Goal: Task Accomplishment & Management: Manage account settings

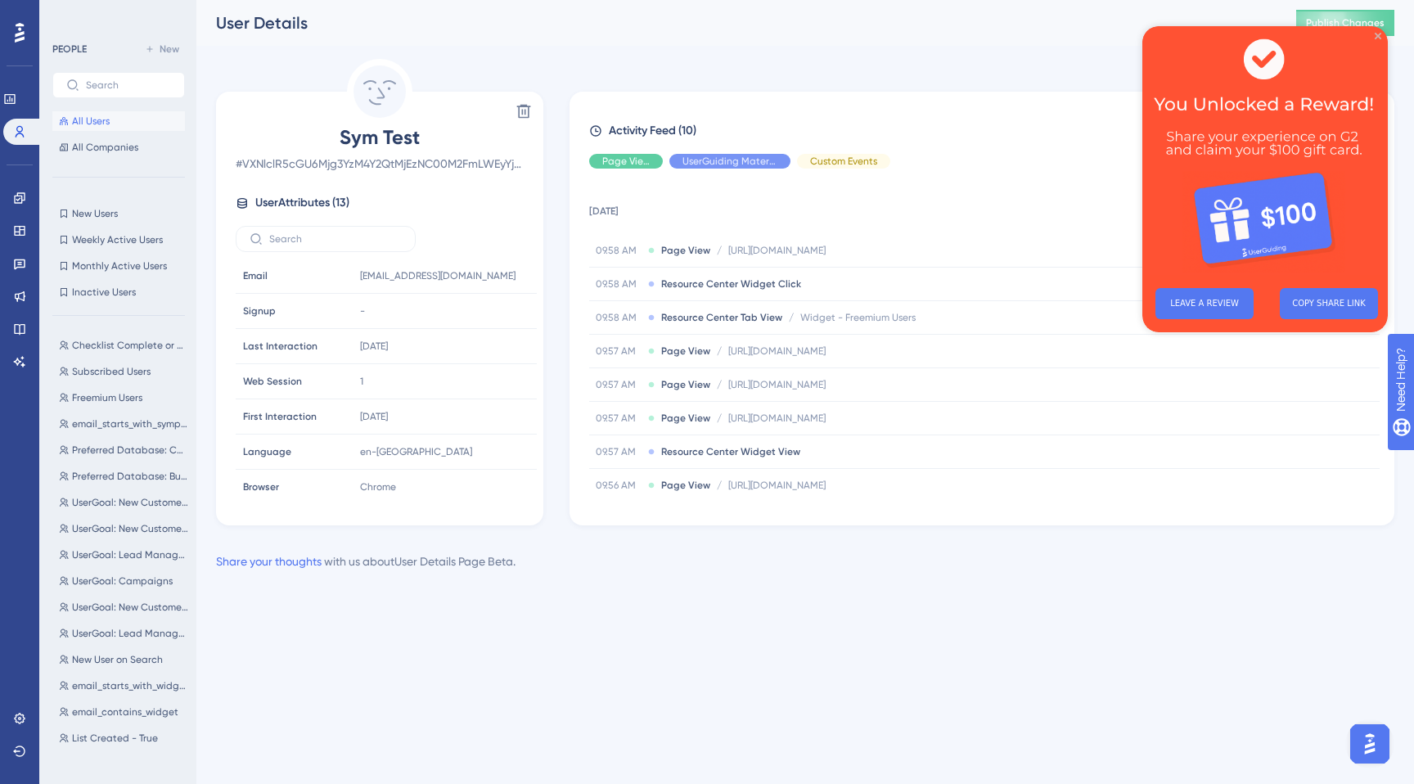
click at [1380, 37] on icon "Close Preview" at bounding box center [1377, 36] width 7 height 7
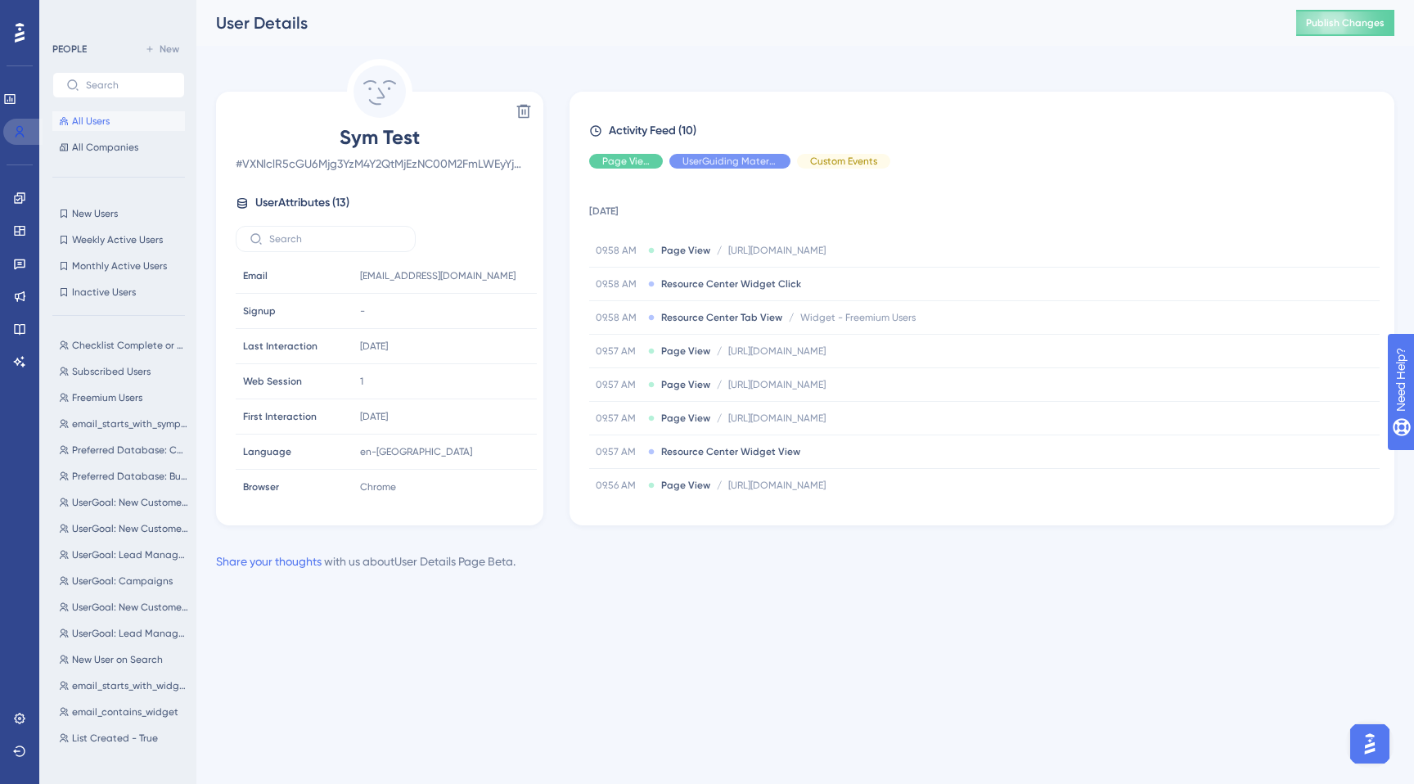
click at [25, 131] on icon at bounding box center [19, 131] width 13 height 13
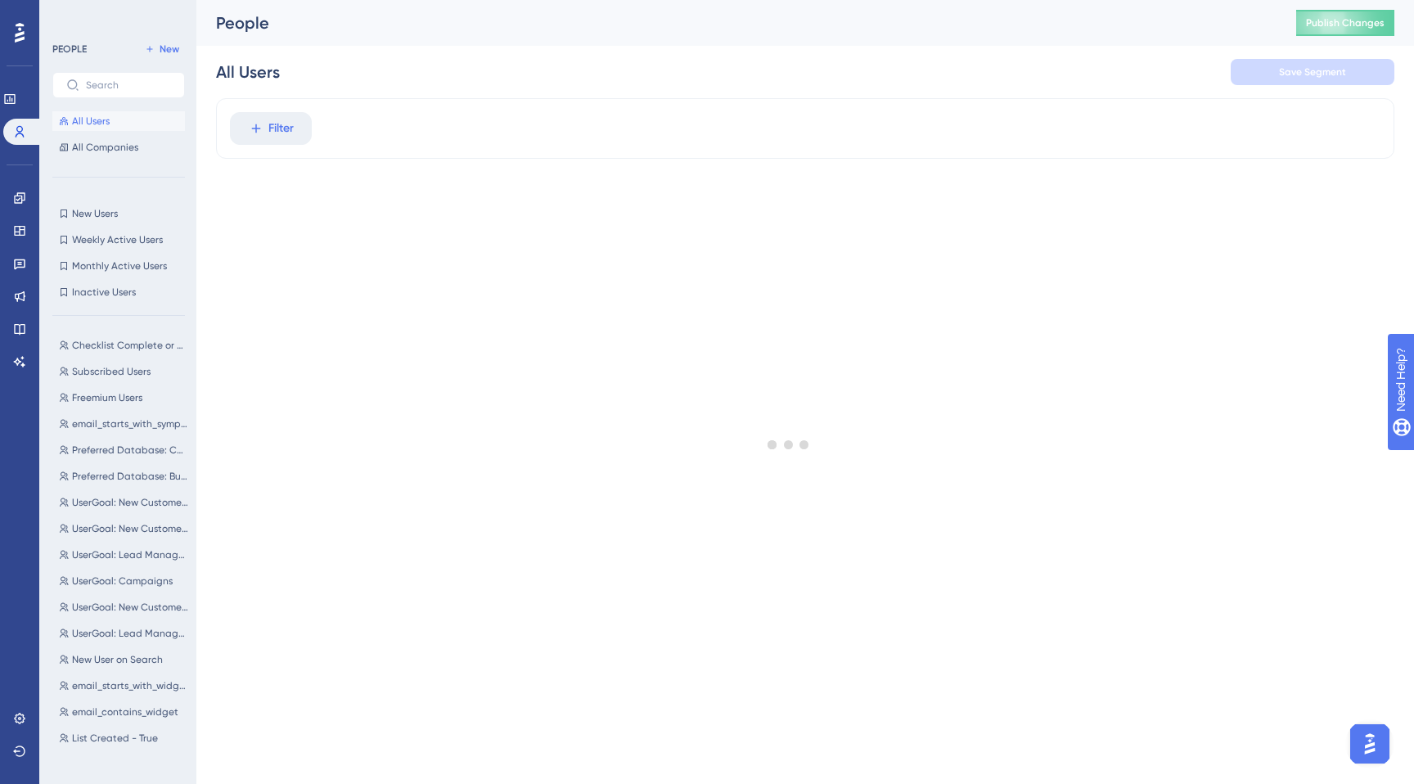
click at [72, 125] on span "All Users" at bounding box center [91, 121] width 38 height 13
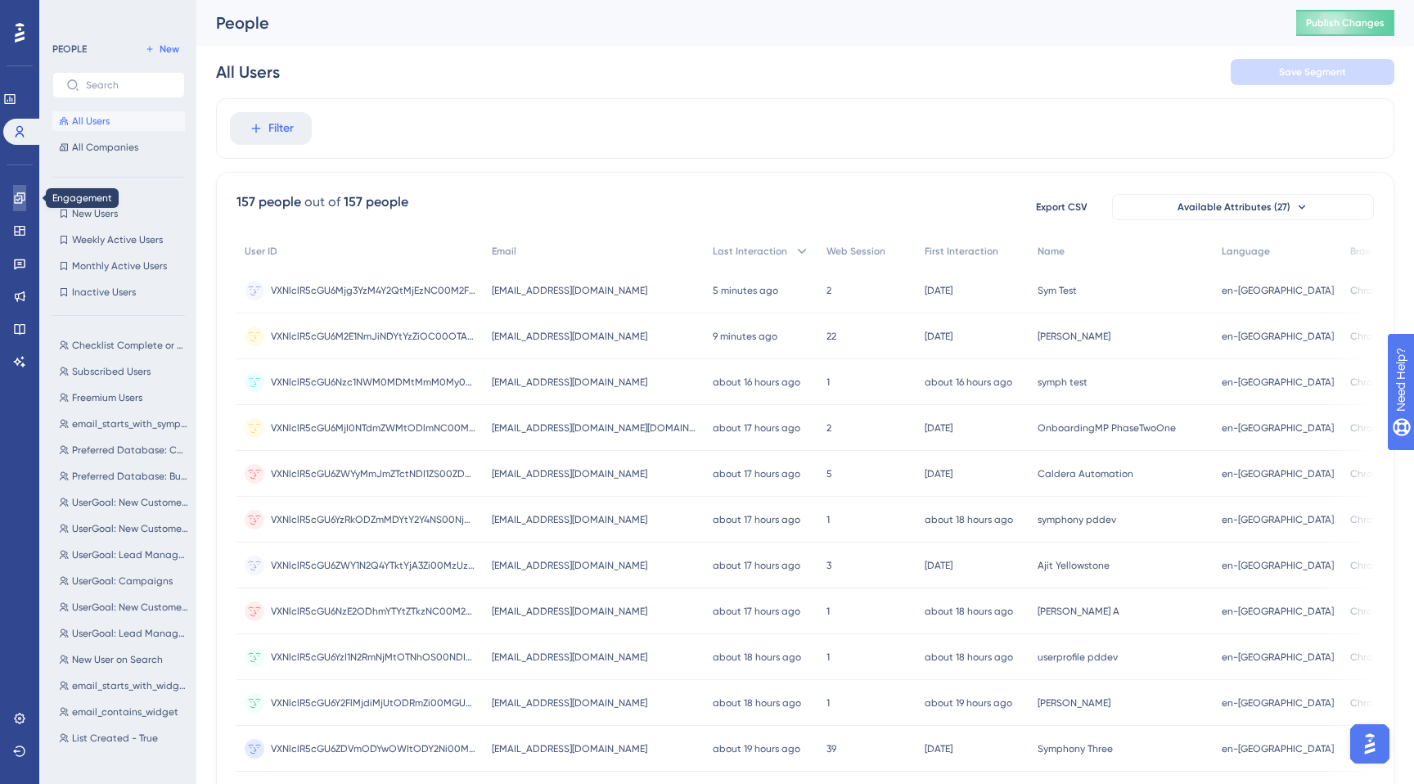
click at [18, 199] on icon at bounding box center [19, 197] width 13 height 13
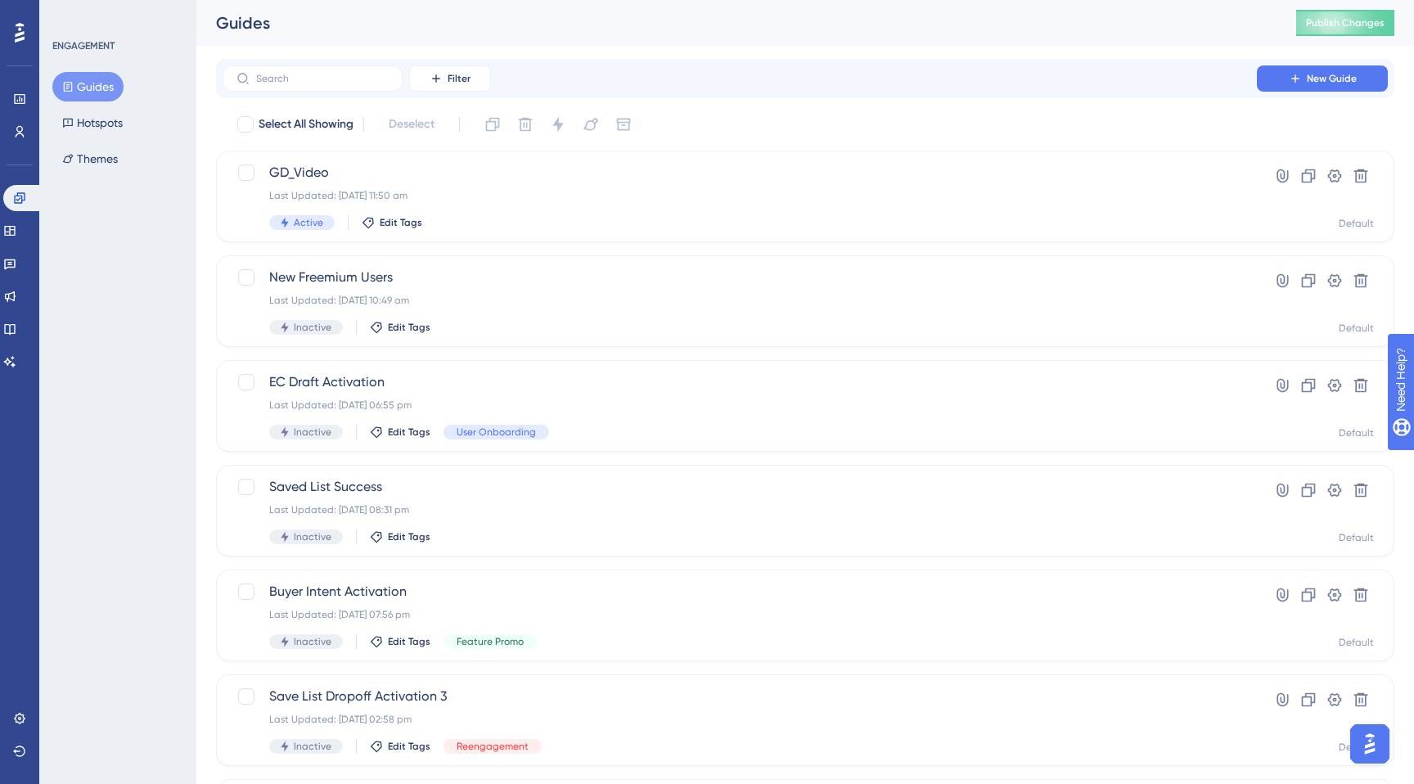
click at [97, 89] on button "Guides" at bounding box center [87, 86] width 71 height 29
click at [15, 227] on icon at bounding box center [9, 231] width 11 height 10
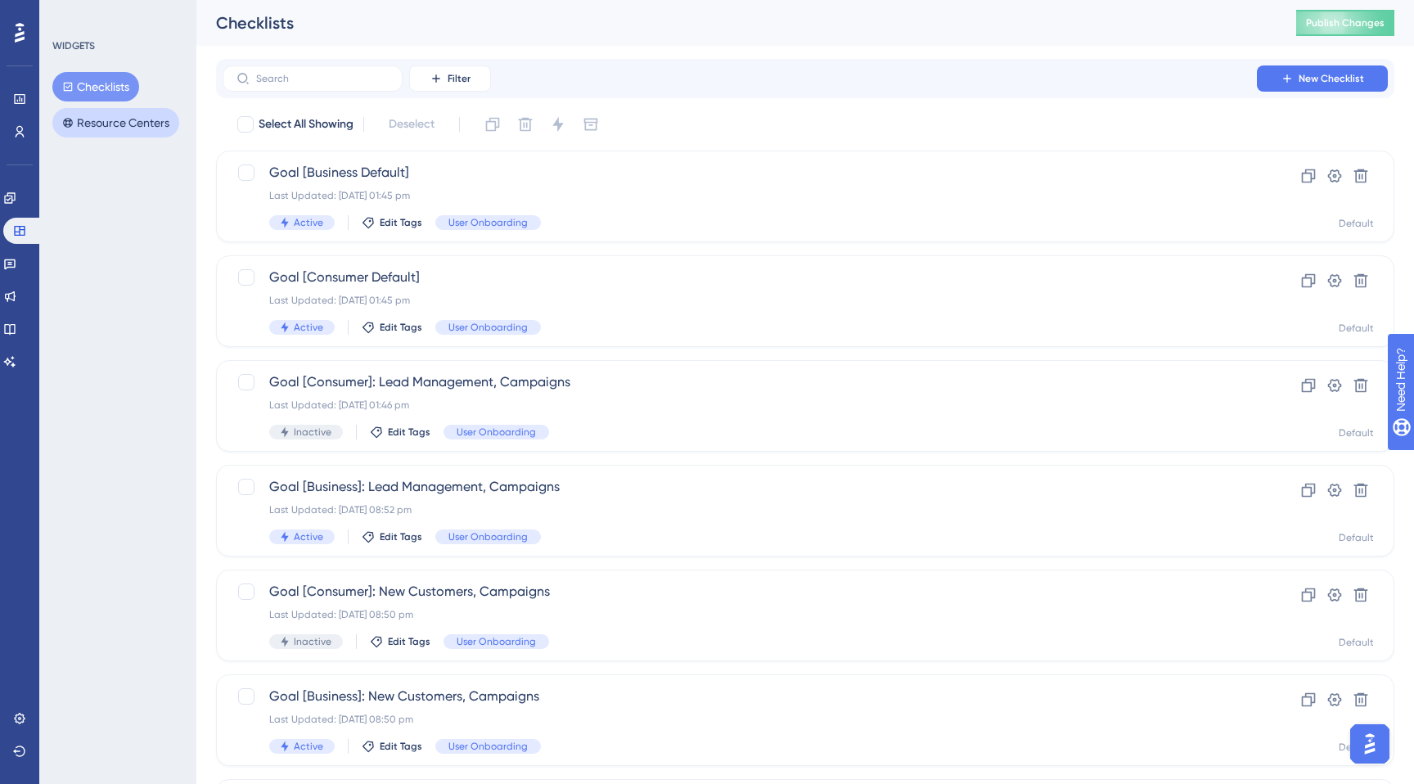
click at [91, 129] on button "Resource Centers" at bounding box center [115, 122] width 127 height 29
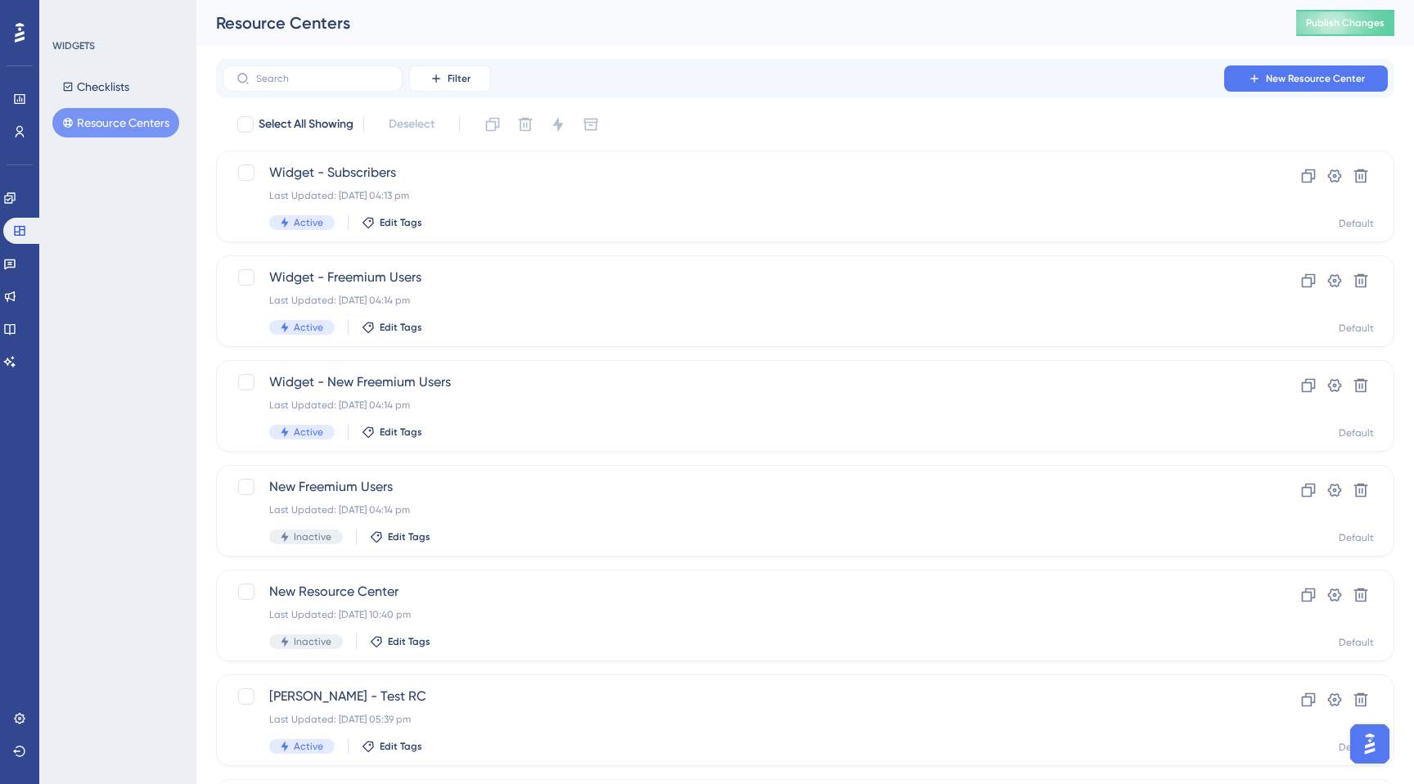
scroll to position [139, 0]
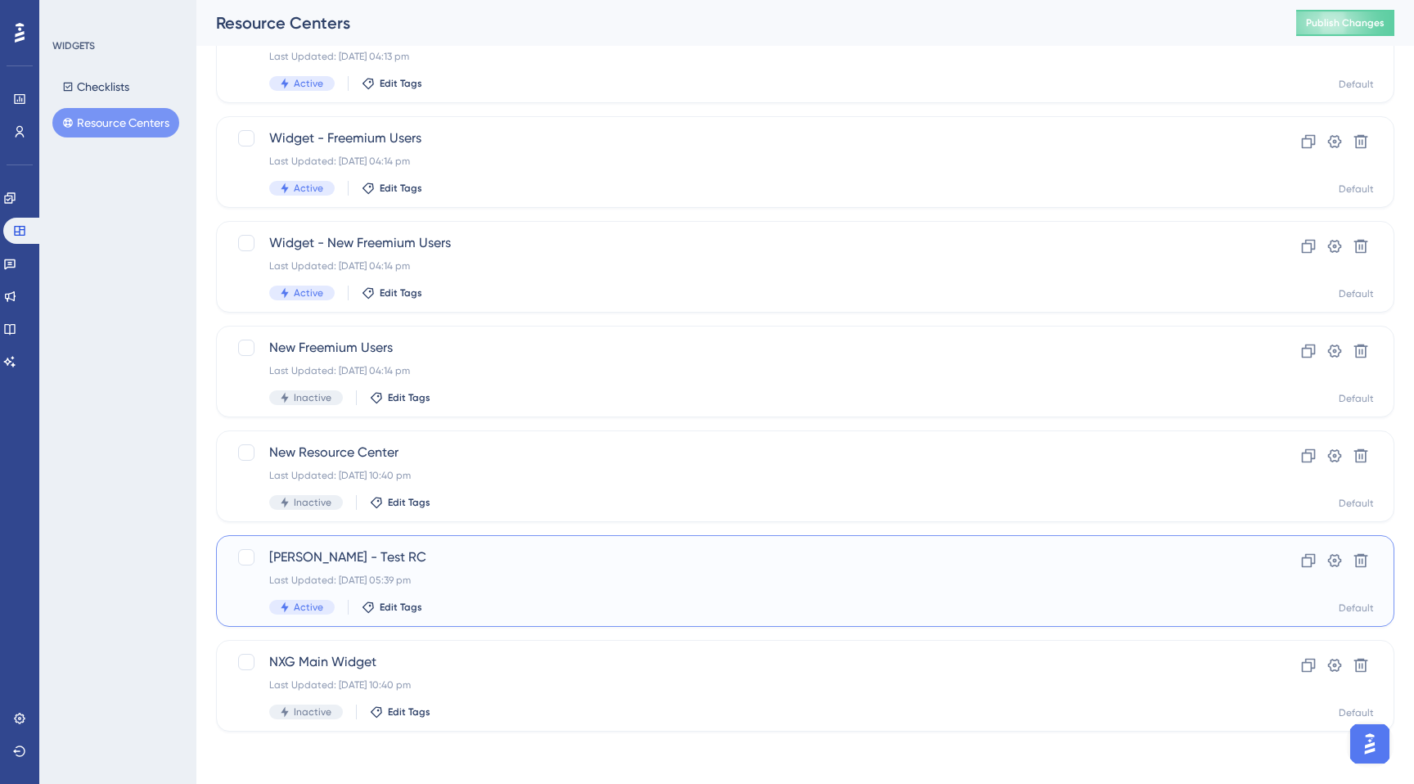
click at [433, 566] on span "[PERSON_NAME] - Test RC" at bounding box center [739, 557] width 941 height 20
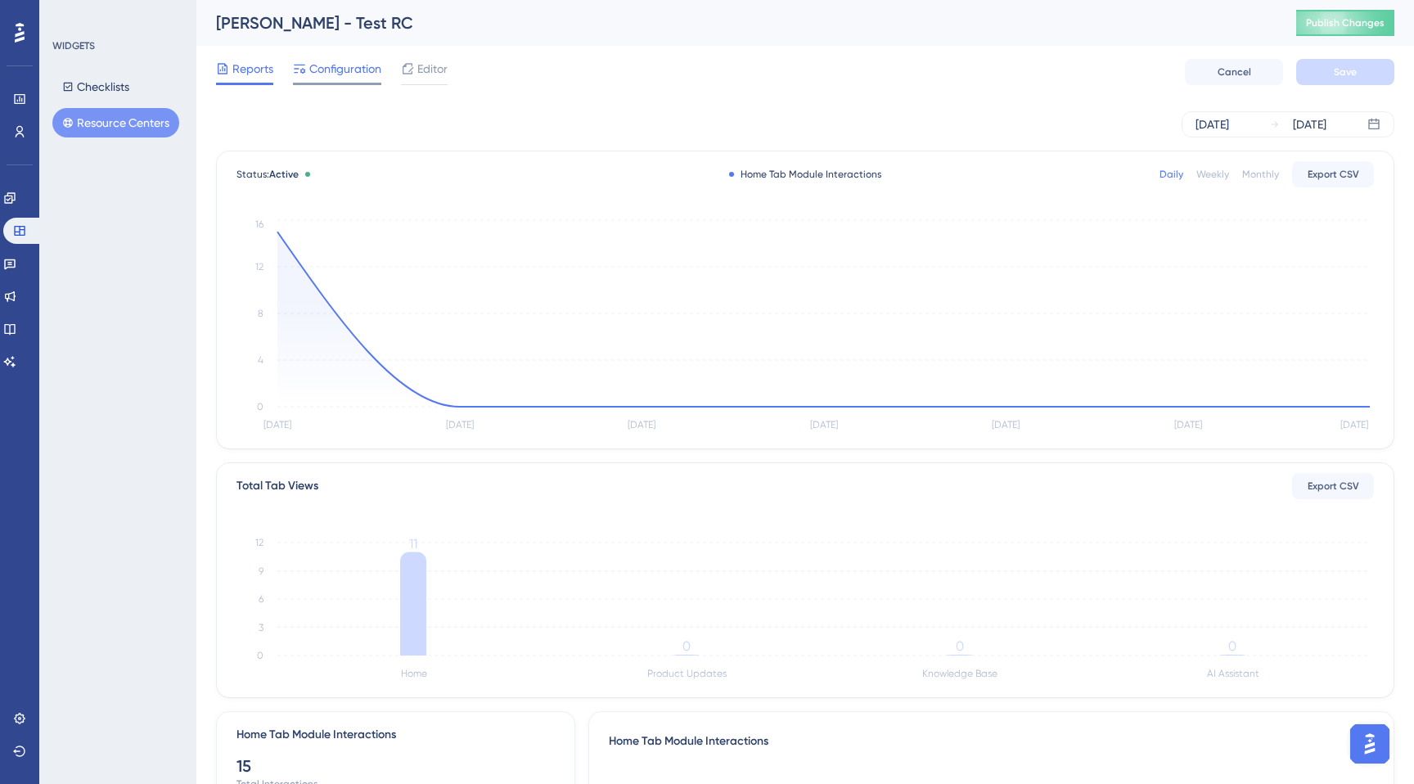
click at [362, 73] on span "Configuration" at bounding box center [345, 69] width 72 height 20
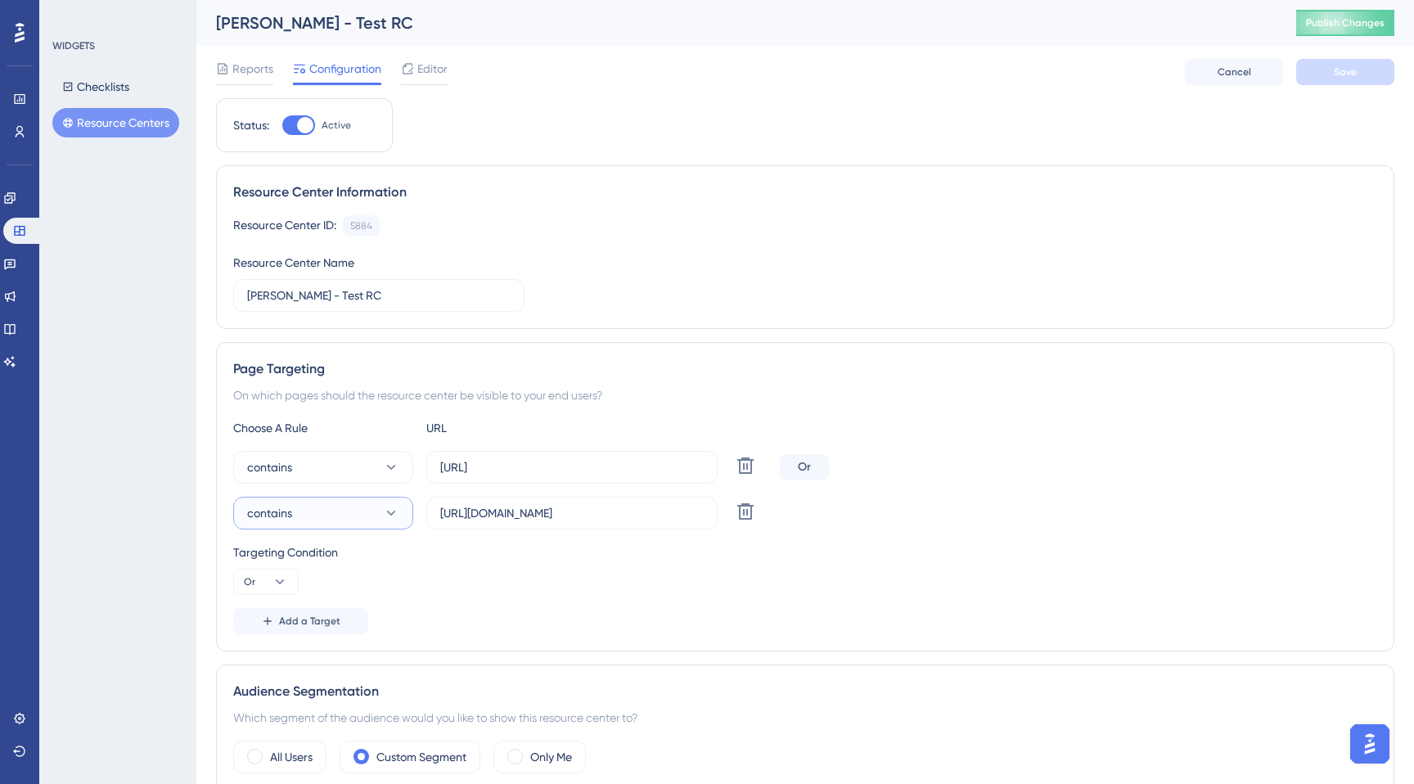
click at [397, 520] on icon at bounding box center [391, 513] width 16 height 16
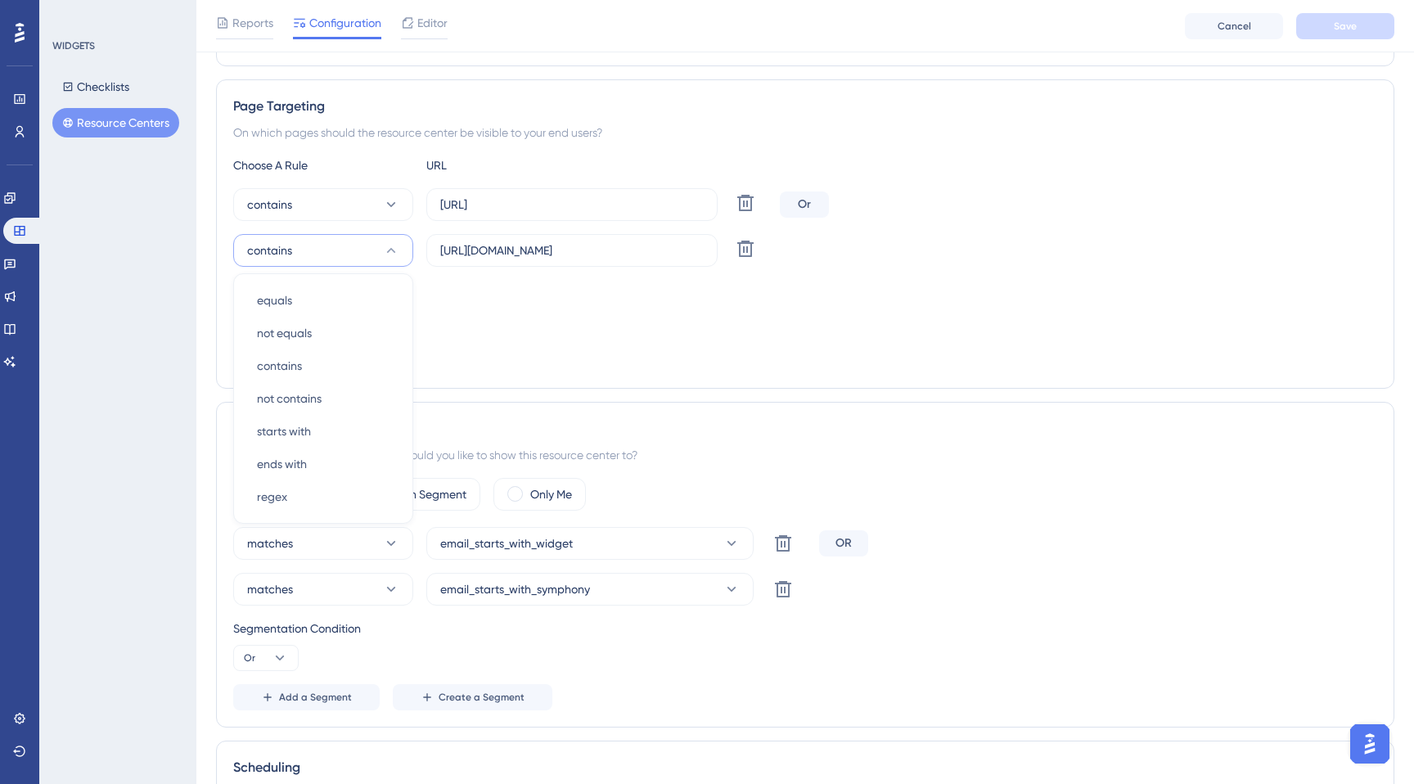
click at [513, 313] on div "Targeting Condition Or" at bounding box center [805, 306] width 1144 height 52
click at [387, 256] on icon at bounding box center [391, 250] width 16 height 16
click at [463, 343] on div "Choose A Rule URL contains [URL] Delete Or contains equals equals not equals no…" at bounding box center [805, 263] width 1144 height 216
click at [403, 249] on button "contains" at bounding box center [323, 250] width 180 height 33
